Goal: Task Accomplishment & Management: Manage account settings

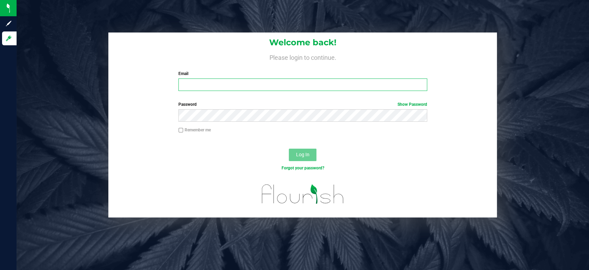
click at [315, 87] on input "Email" at bounding box center [302, 84] width 249 height 12
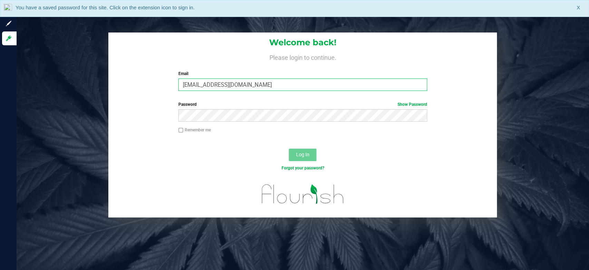
type input "[EMAIL_ADDRESS][DOMAIN_NAME]"
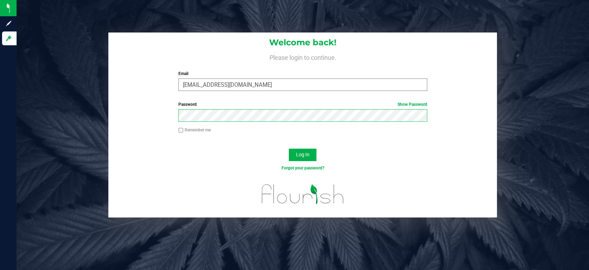
click at [289, 148] on button "Log In" at bounding box center [303, 154] width 28 height 12
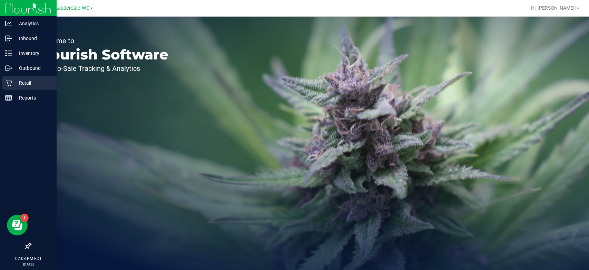
click at [12, 79] on p "Retail" at bounding box center [32, 83] width 41 height 8
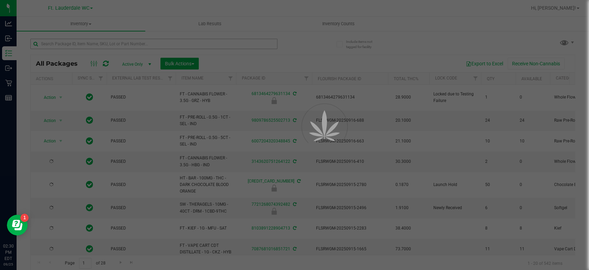
click at [91, 48] on div at bounding box center [294, 135] width 589 height 270
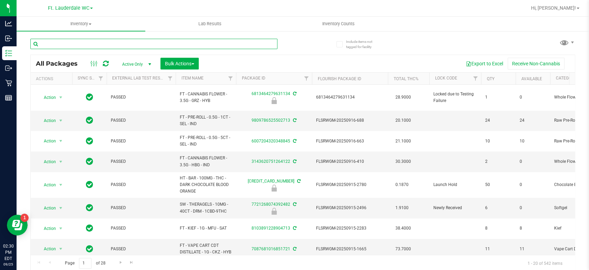
click at [93, 46] on input "text" at bounding box center [153, 44] width 247 height 10
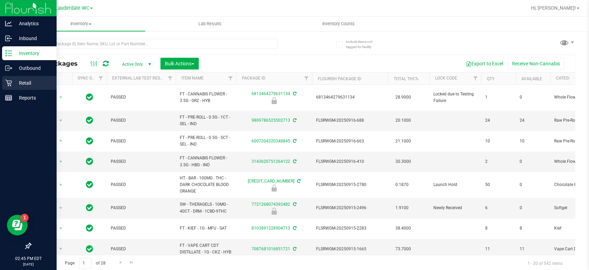
click at [15, 86] on p "Retail" at bounding box center [32, 83] width 41 height 8
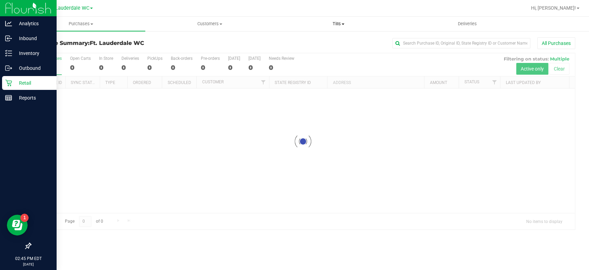
click at [336, 18] on uib-tab-heading "Tills Manage tills Reconcile e-payments" at bounding box center [339, 24] width 128 height 14
click at [332, 40] on li "Manage tills" at bounding box center [338, 42] width 129 height 8
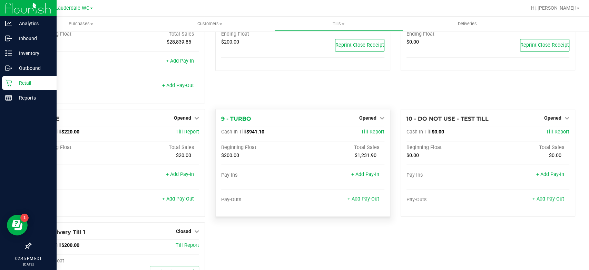
scroll to position [206, 0]
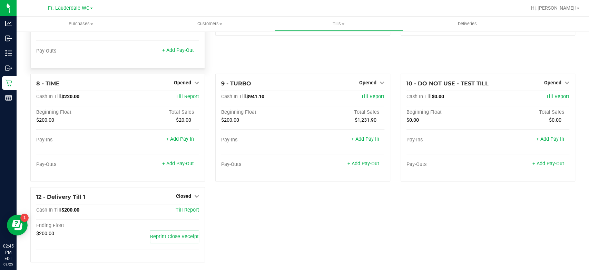
scroll to position [207, 0]
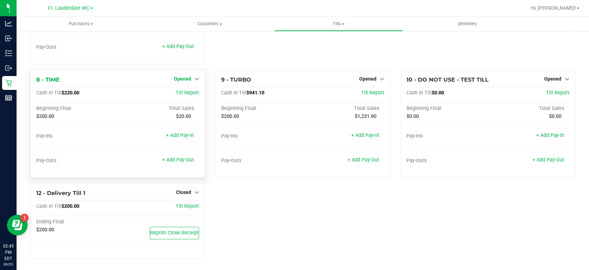
click at [189, 79] on span "Opened" at bounding box center [182, 79] width 17 height 6
click at [188, 93] on link "Close Till" at bounding box center [183, 93] width 19 height 6
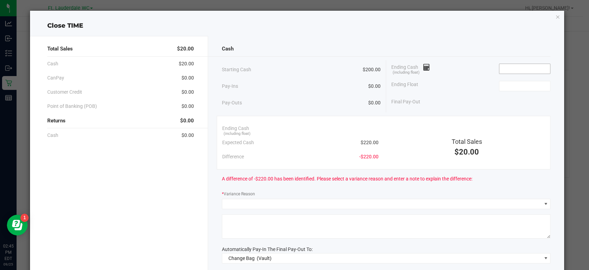
click at [522, 67] on input at bounding box center [525, 69] width 51 height 10
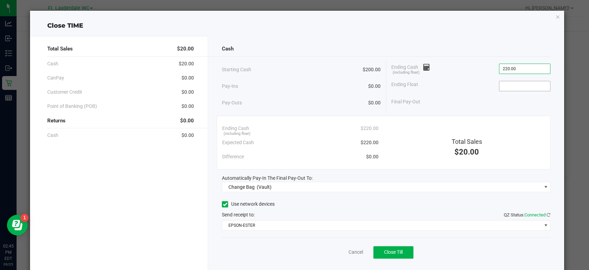
type input "$220.00"
click at [524, 85] on input at bounding box center [525, 86] width 51 height 10
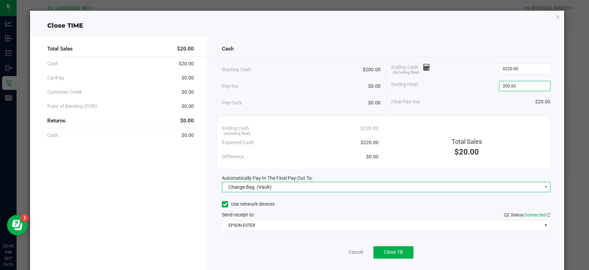
type input "$200.00"
click at [365, 186] on span "Change Bag (Vault)" at bounding box center [381, 187] width 319 height 10
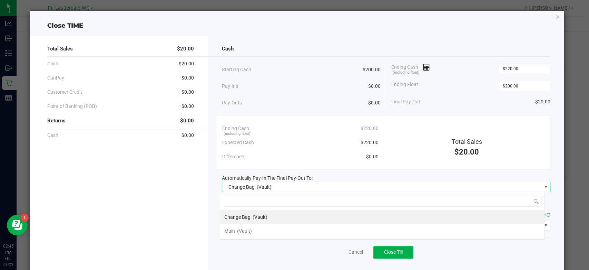
scroll to position [10, 325]
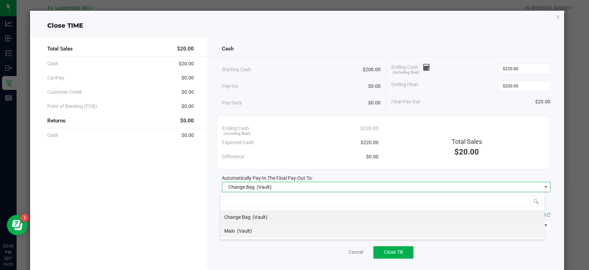
click at [269, 229] on li "Main (Vault)" at bounding box center [382, 231] width 325 height 14
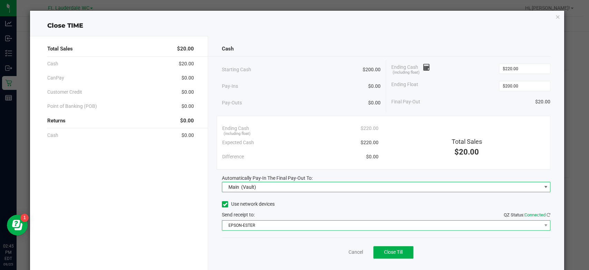
click at [270, 225] on span "EPSON-ESTER" at bounding box center [381, 225] width 319 height 10
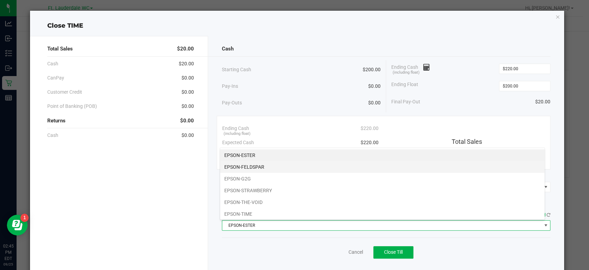
click at [282, 168] on li "EPSON-FELDSPAR" at bounding box center [382, 167] width 325 height 12
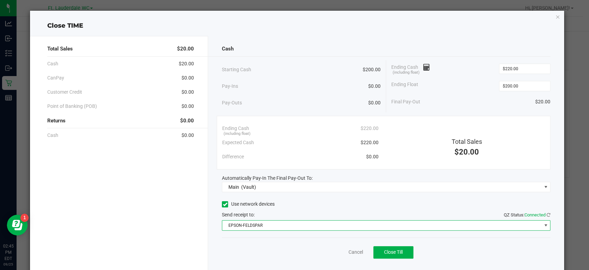
click at [282, 248] on div "Cancel Close Till" at bounding box center [386, 250] width 329 height 27
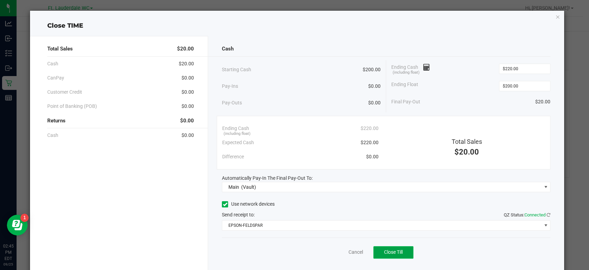
click at [394, 248] on button "Close Till" at bounding box center [394, 252] width 40 height 12
click at [337, 254] on link "Dismiss" at bounding box center [340, 251] width 17 height 7
click at [337, 254] on div "1 - Vault Count Vault Cash In Vault: $2,000.00 Main: $0.00 Change Bag: $2,000.0…" at bounding box center [300, 46] width 550 height 433
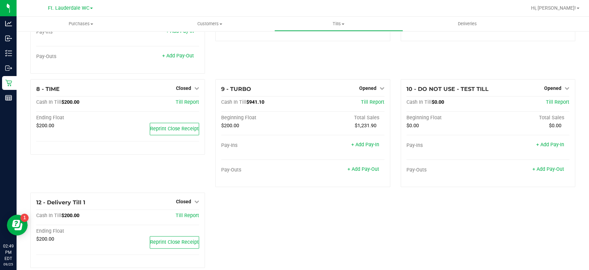
scroll to position [216, 0]
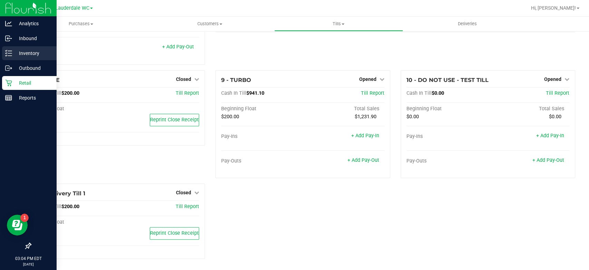
click at [10, 55] on icon at bounding box center [8, 53] width 7 height 7
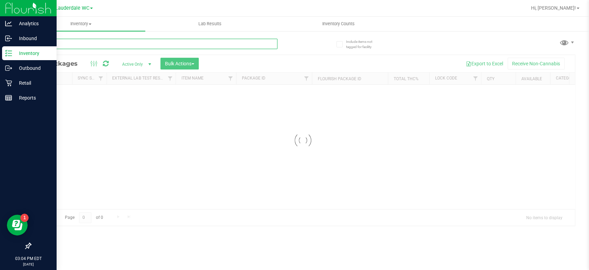
click at [133, 46] on input "text" at bounding box center [153, 44] width 247 height 10
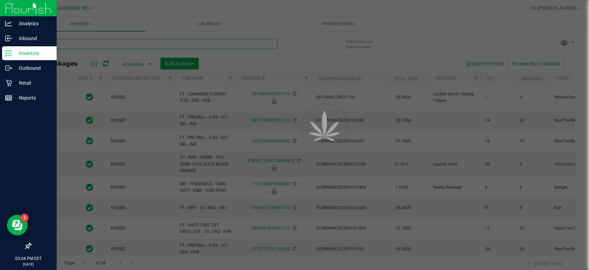
type input "DOUB"
type input "2026-03-16"
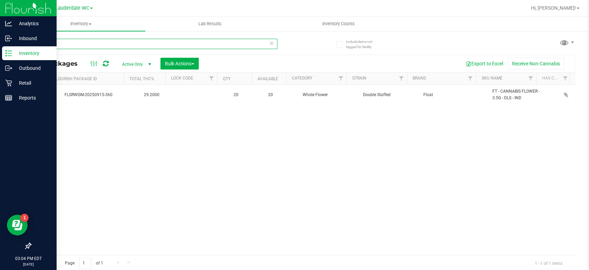
scroll to position [0, 252]
click at [129, 45] on input "DOUBLE" at bounding box center [153, 44] width 247 height 10
type input "YHI"
